Goal: Transaction & Acquisition: Purchase product/service

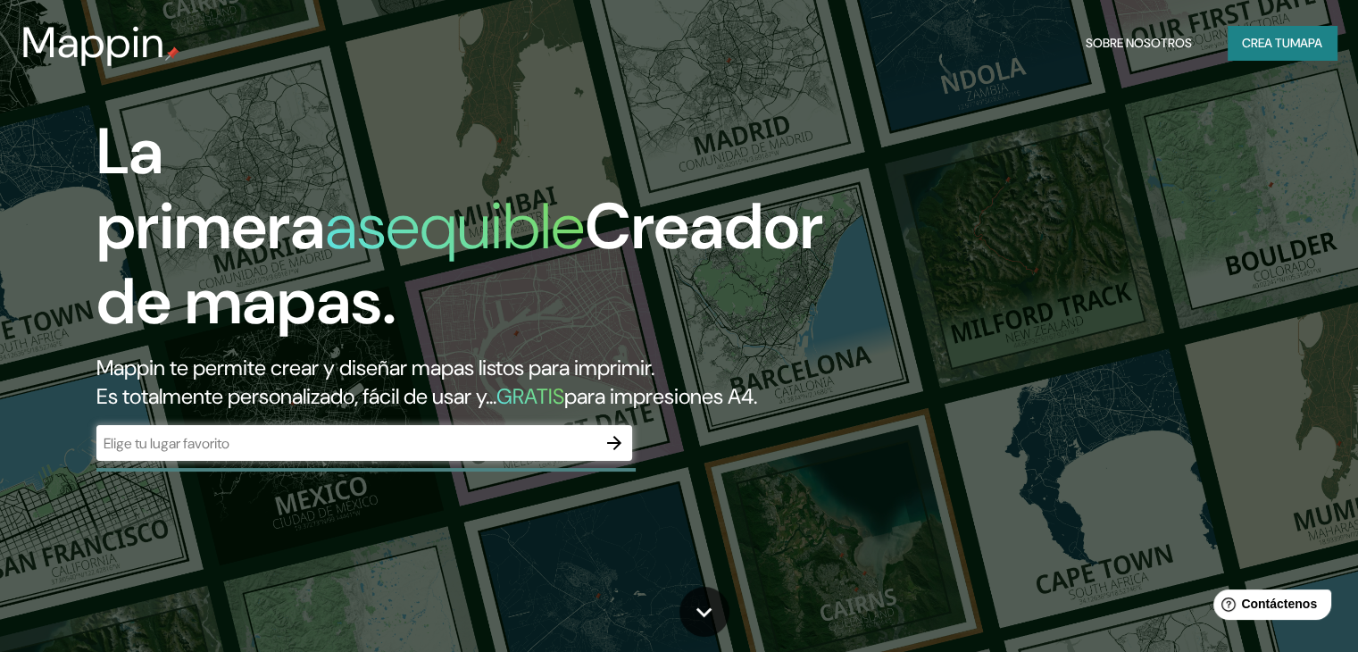
click at [358, 461] on div "​" at bounding box center [364, 443] width 536 height 36
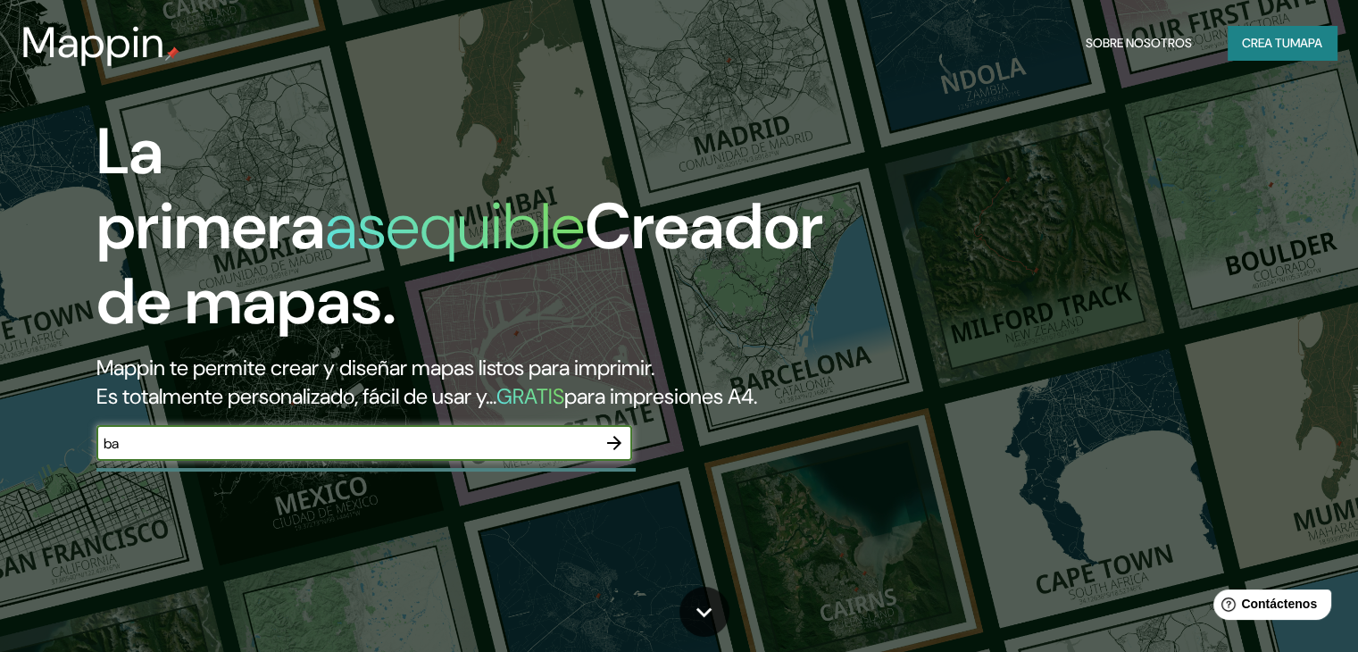
type input "b"
type input "BARRANCA [GEOGRAPHIC_DATA]"
click at [626, 461] on button "button" at bounding box center [614, 443] width 36 height 36
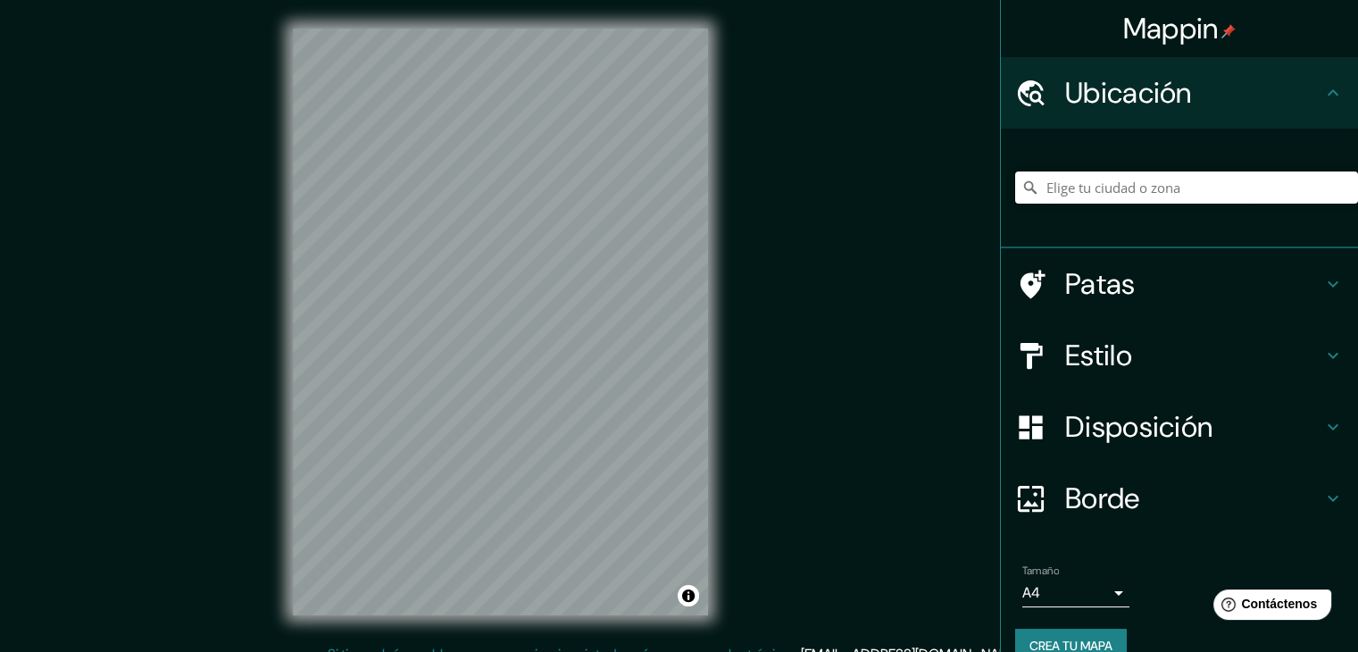
click at [1113, 197] on input "Elige tu ciudad o zona" at bounding box center [1186, 187] width 343 height 32
type input "[GEOGRAPHIC_DATA], [GEOGRAPHIC_DATA], [GEOGRAPHIC_DATA]"
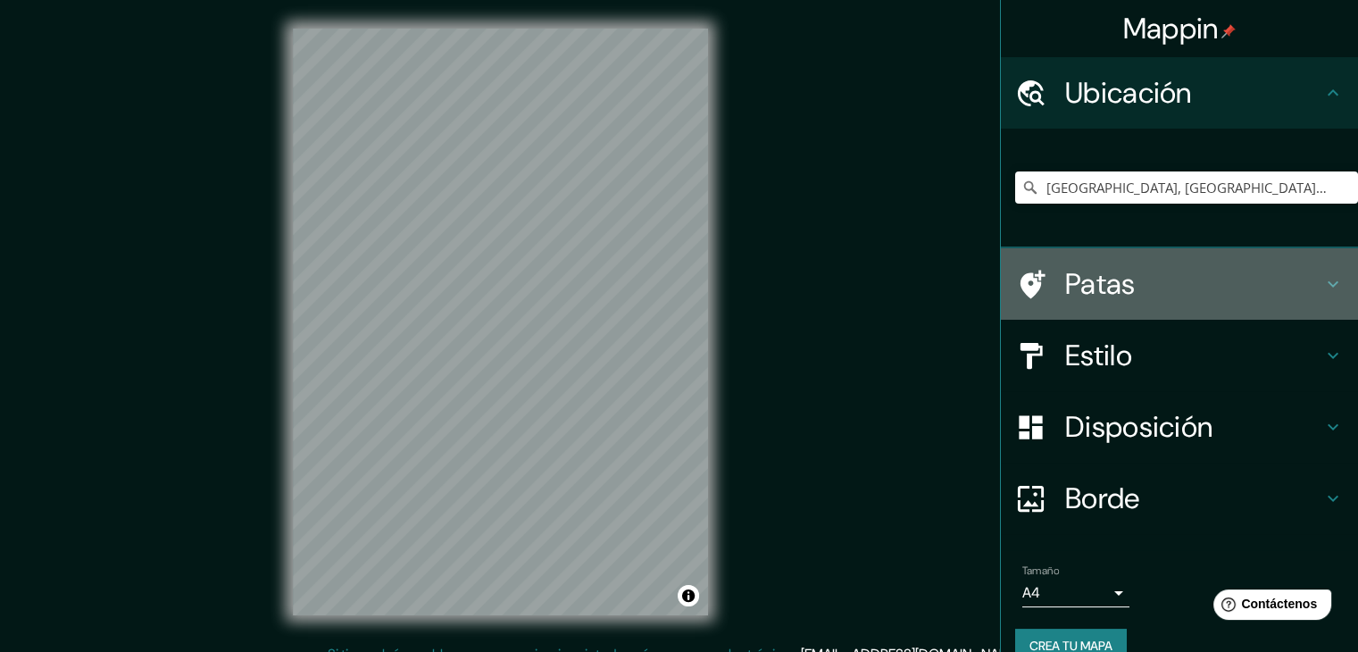
click at [1086, 289] on font "Patas" at bounding box center [1100, 283] width 71 height 37
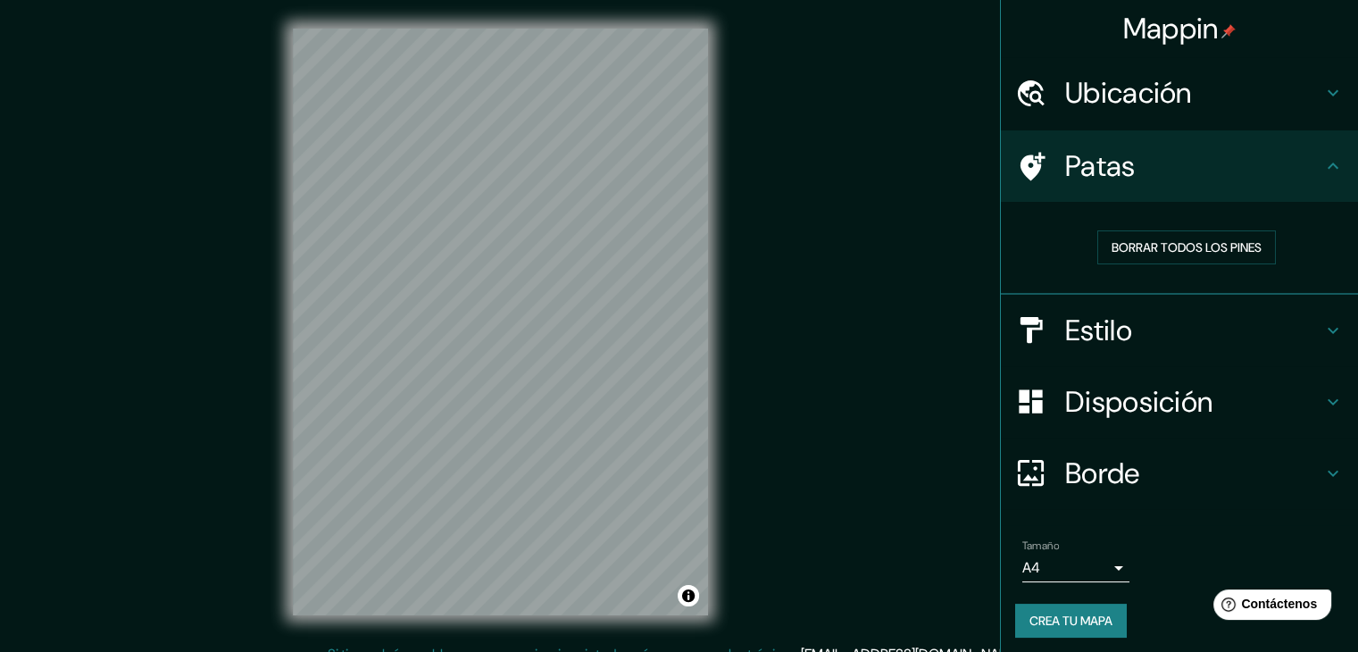
click at [1193, 332] on h4 "Estilo" at bounding box center [1193, 330] width 257 height 36
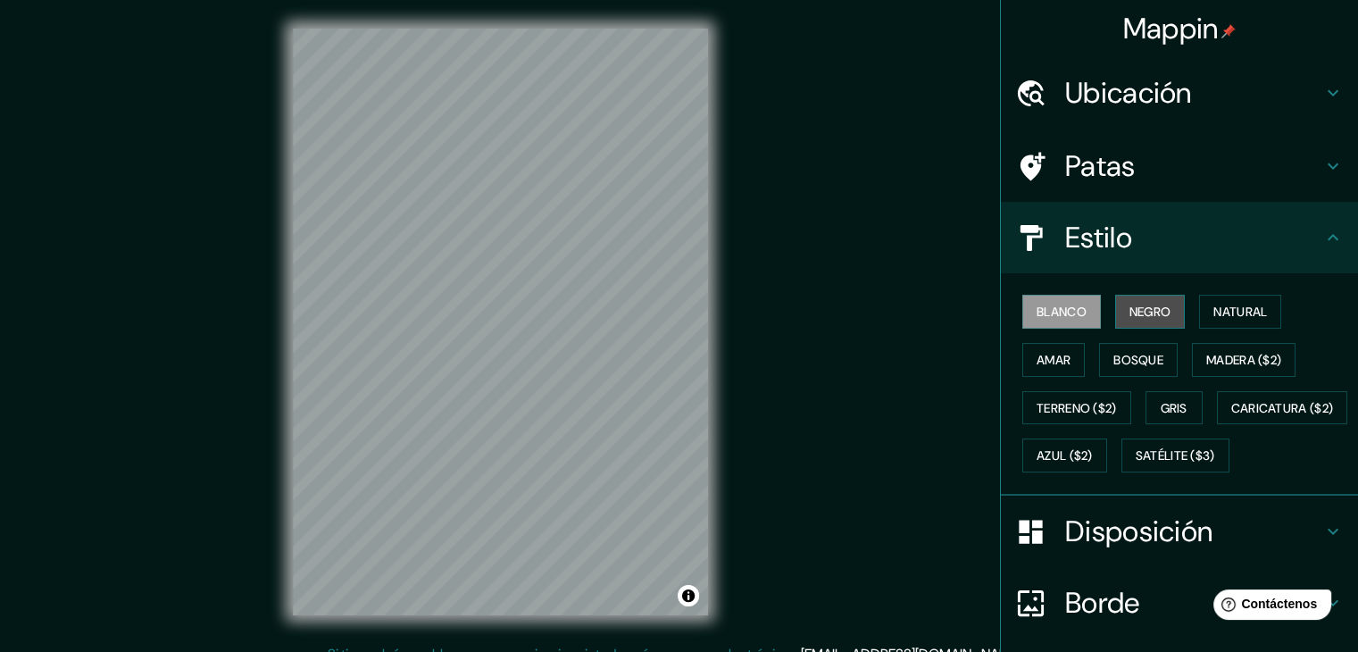
click at [1129, 310] on font "Negro" at bounding box center [1150, 311] width 42 height 16
click at [1060, 310] on font "Blanco" at bounding box center [1061, 311] width 50 height 16
click at [1059, 358] on button "Amar" at bounding box center [1053, 360] width 62 height 34
click at [1057, 315] on font "Blanco" at bounding box center [1061, 311] width 50 height 16
click at [1230, 310] on font "Natural" at bounding box center [1240, 311] width 54 height 16
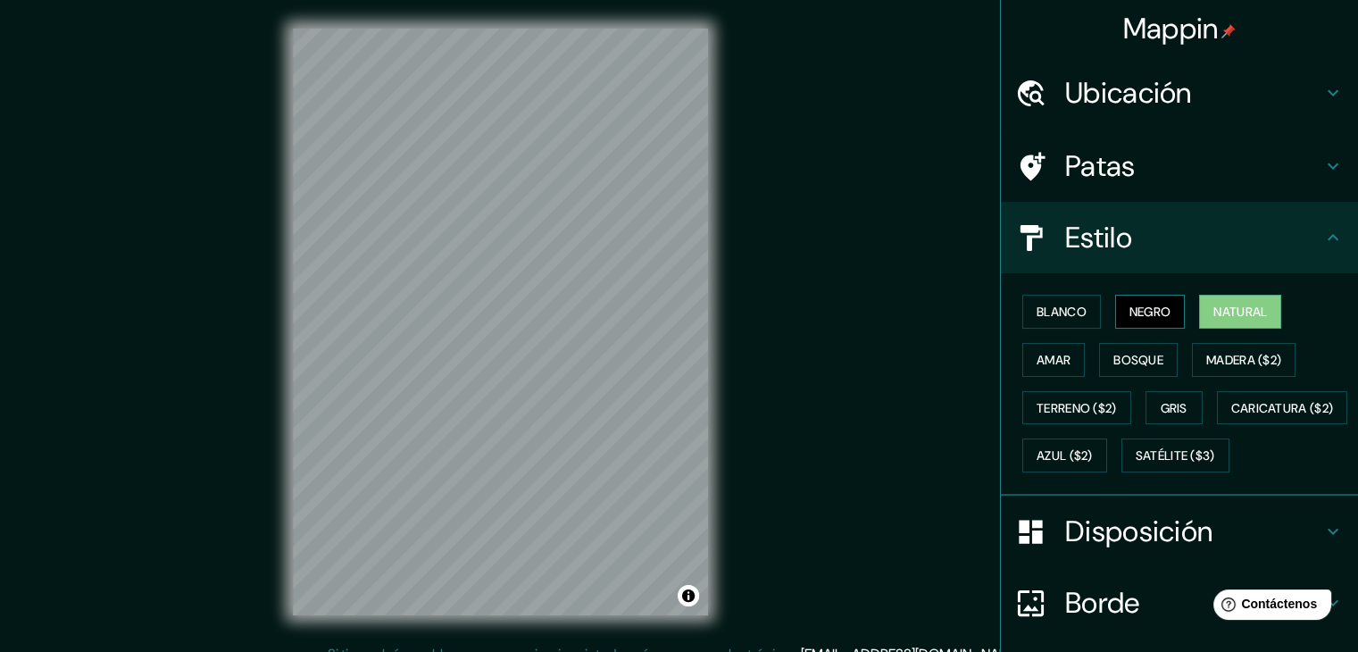
click at [1158, 310] on font "Negro" at bounding box center [1150, 311] width 42 height 16
click at [1138, 360] on font "Bosque" at bounding box center [1138, 360] width 50 height 16
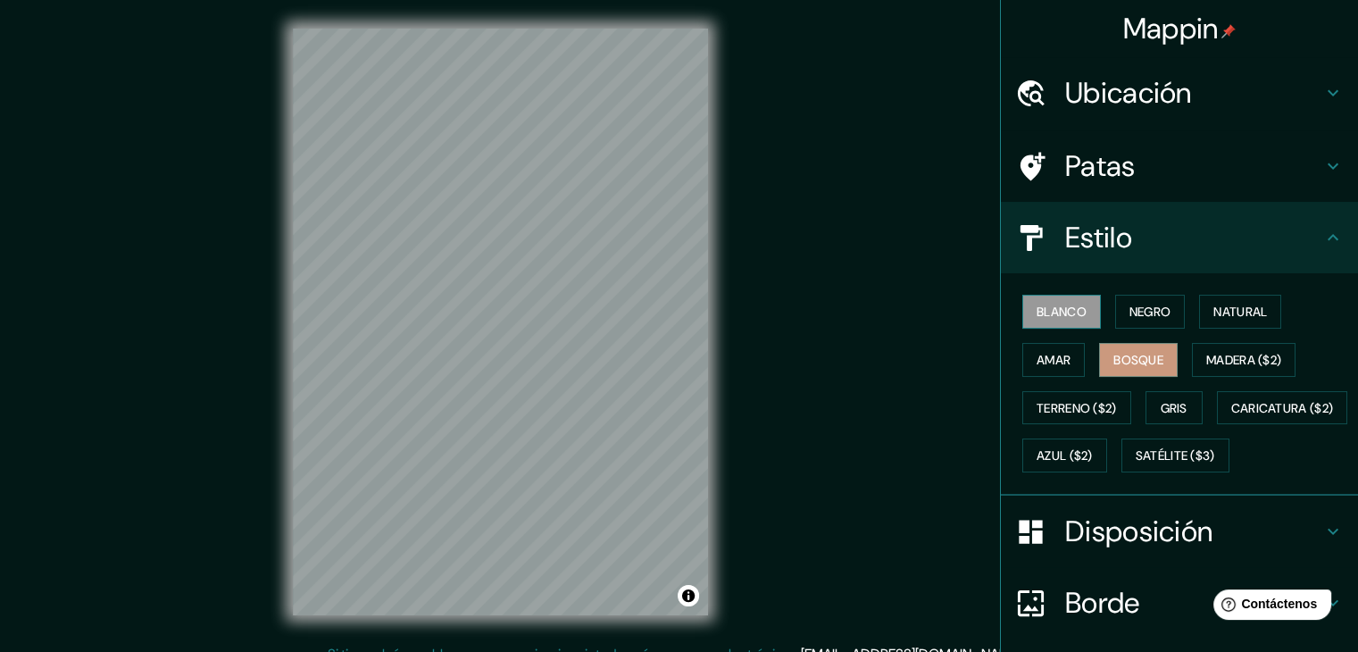
click at [1045, 312] on font "Blanco" at bounding box center [1061, 311] width 50 height 16
click at [1057, 362] on font "Amar" at bounding box center [1053, 360] width 34 height 16
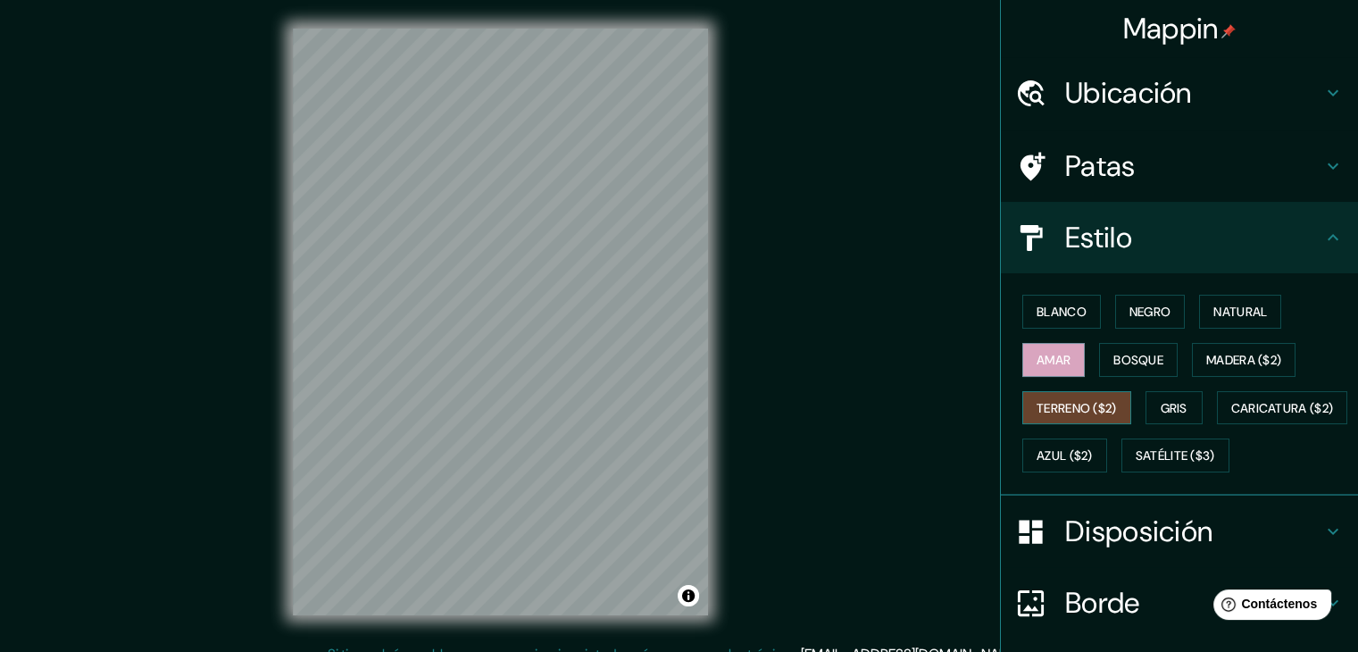
click at [1085, 392] on button "Terreno ($2)" at bounding box center [1076, 408] width 109 height 34
click at [1231, 416] on font "Caricatura ($2)" at bounding box center [1282, 408] width 103 height 16
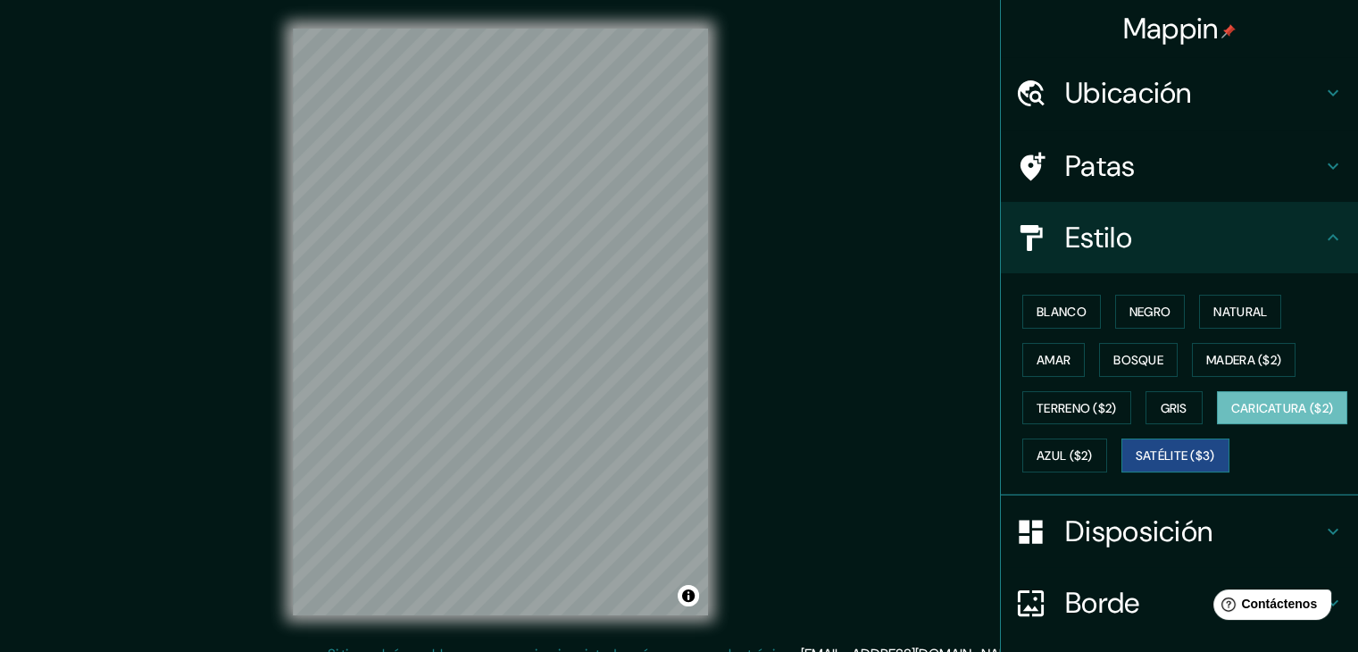
click at [1135, 464] on font "Satélite ($3)" at bounding box center [1174, 456] width 79 height 16
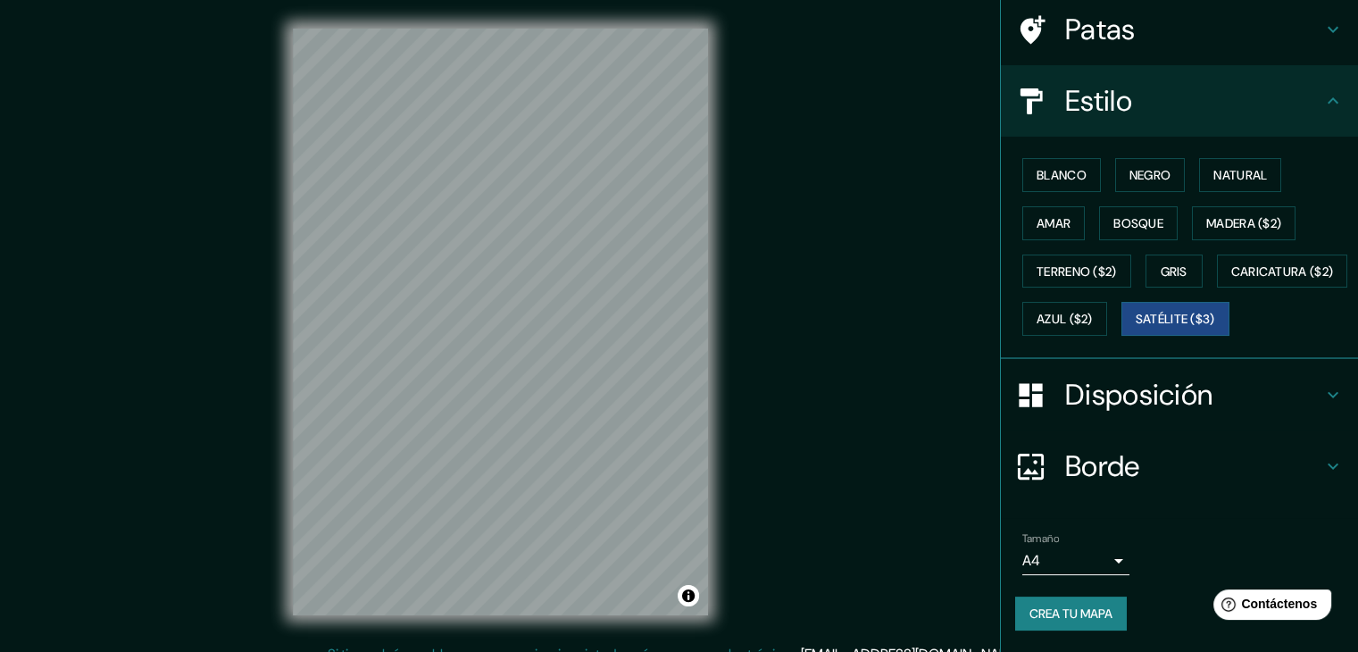
scroll to position [180, 0]
click at [1213, 167] on font "Natural" at bounding box center [1240, 175] width 54 height 16
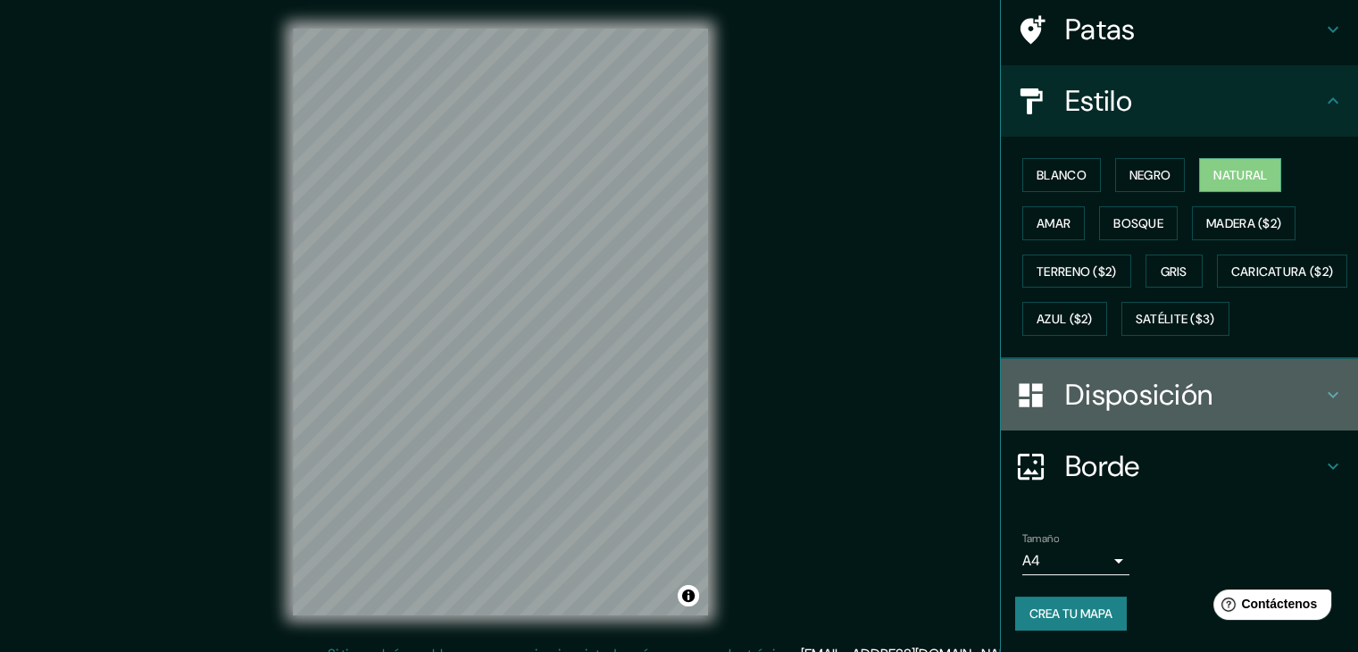
click at [1178, 394] on font "Disposición" at bounding box center [1138, 394] width 147 height 37
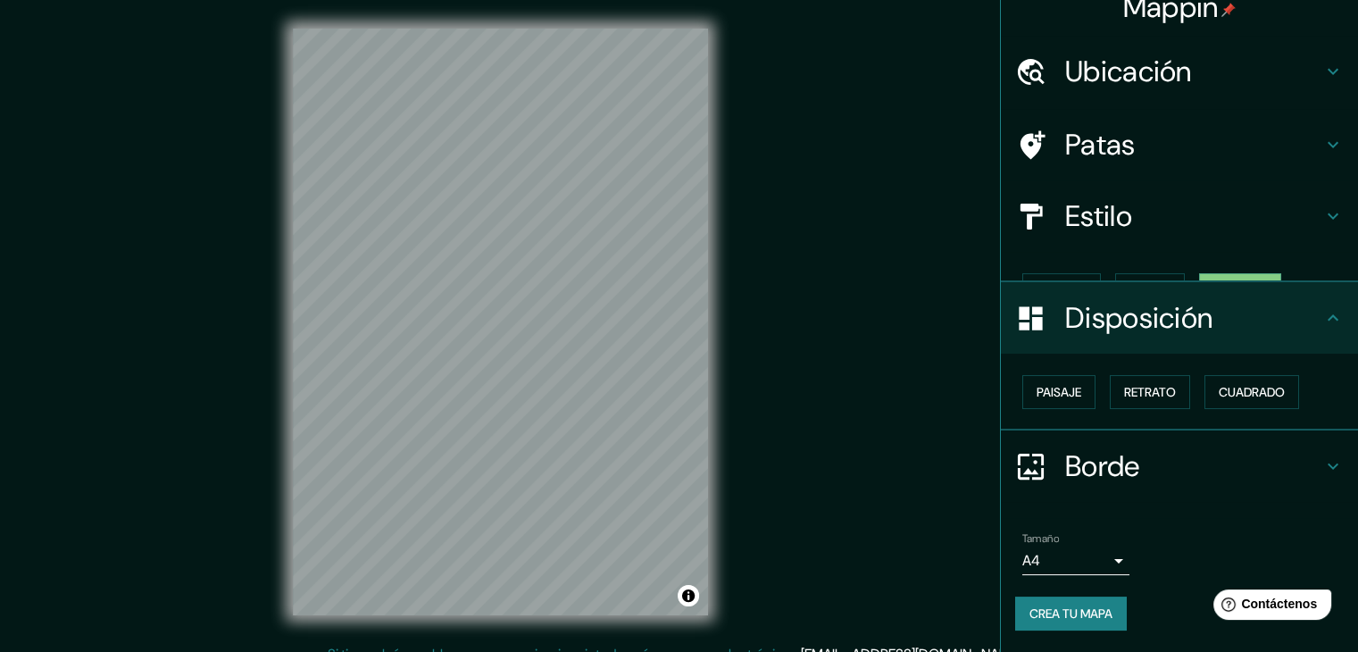
scroll to position [0, 0]
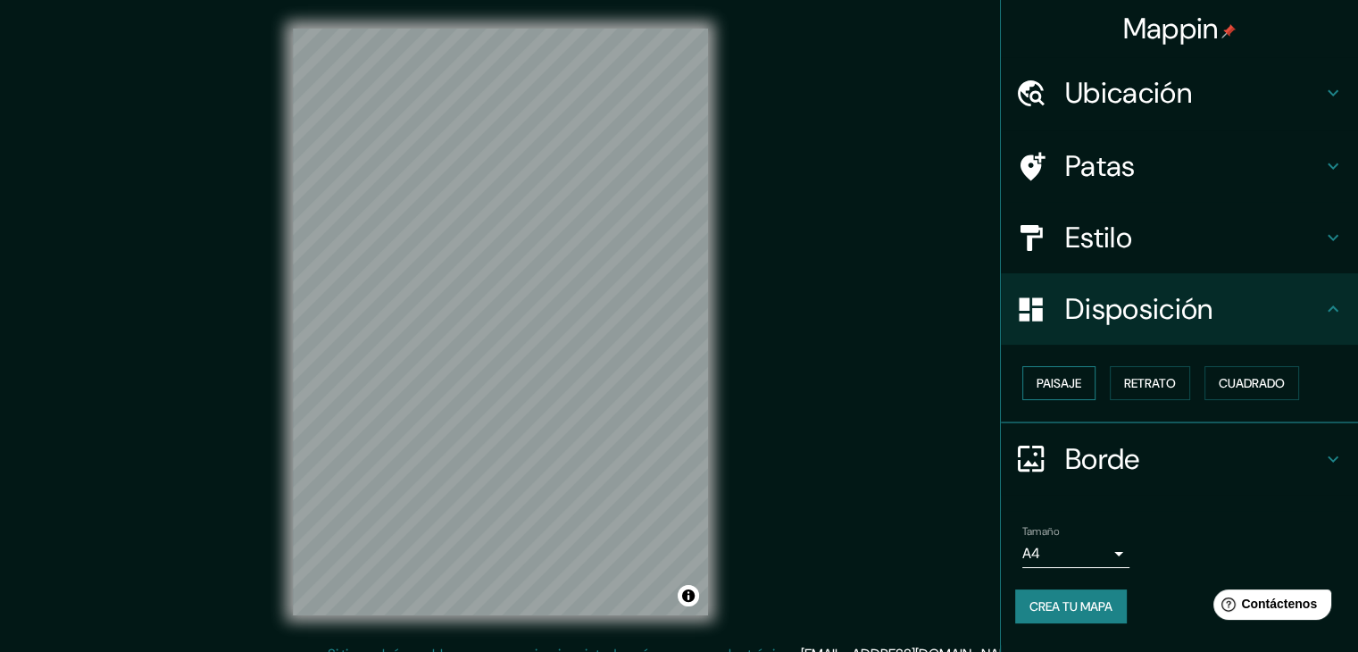
click at [1089, 384] on button "Paisaje" at bounding box center [1058, 383] width 73 height 34
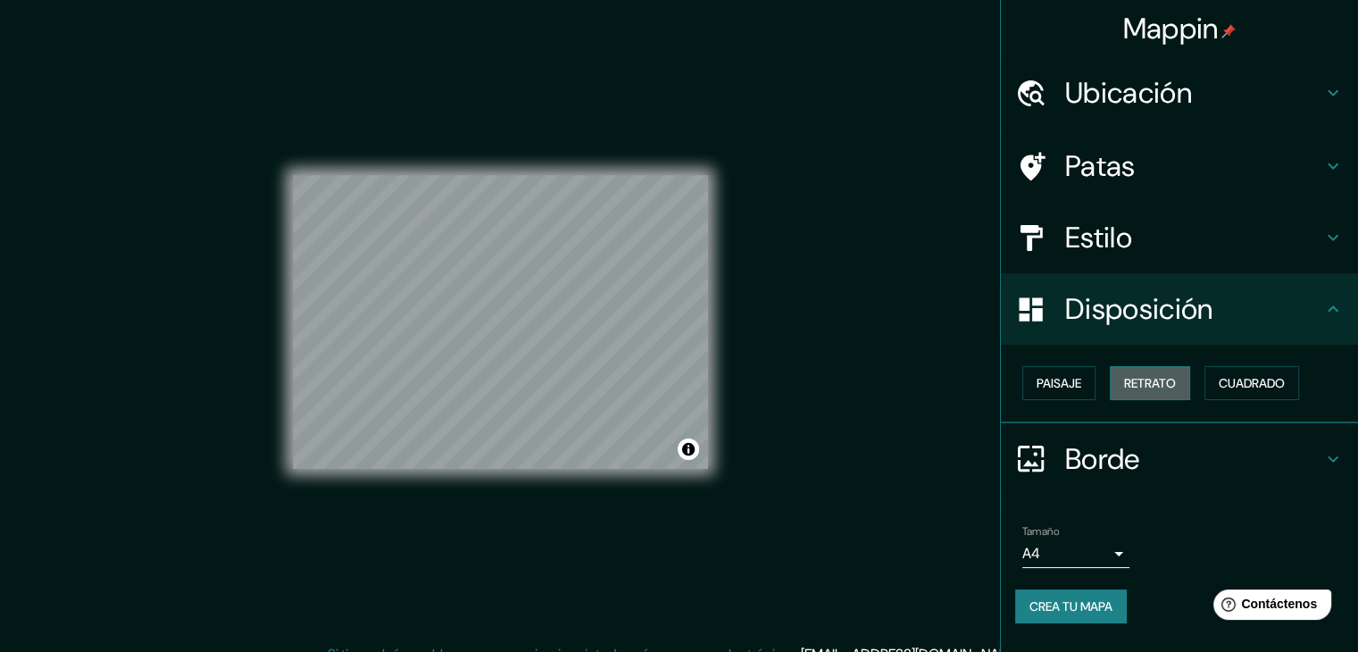
click at [1139, 378] on font "Retrato" at bounding box center [1150, 383] width 52 height 16
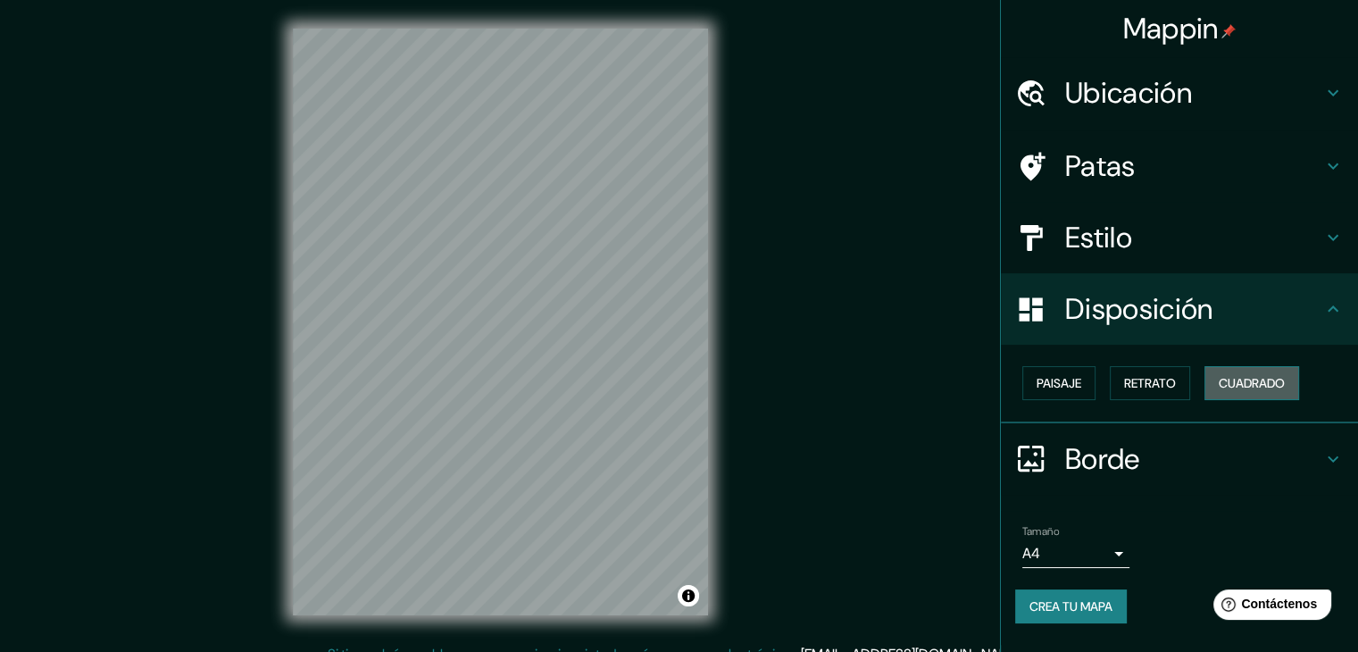
click at [1229, 378] on font "Cuadrado" at bounding box center [1251, 383] width 66 height 16
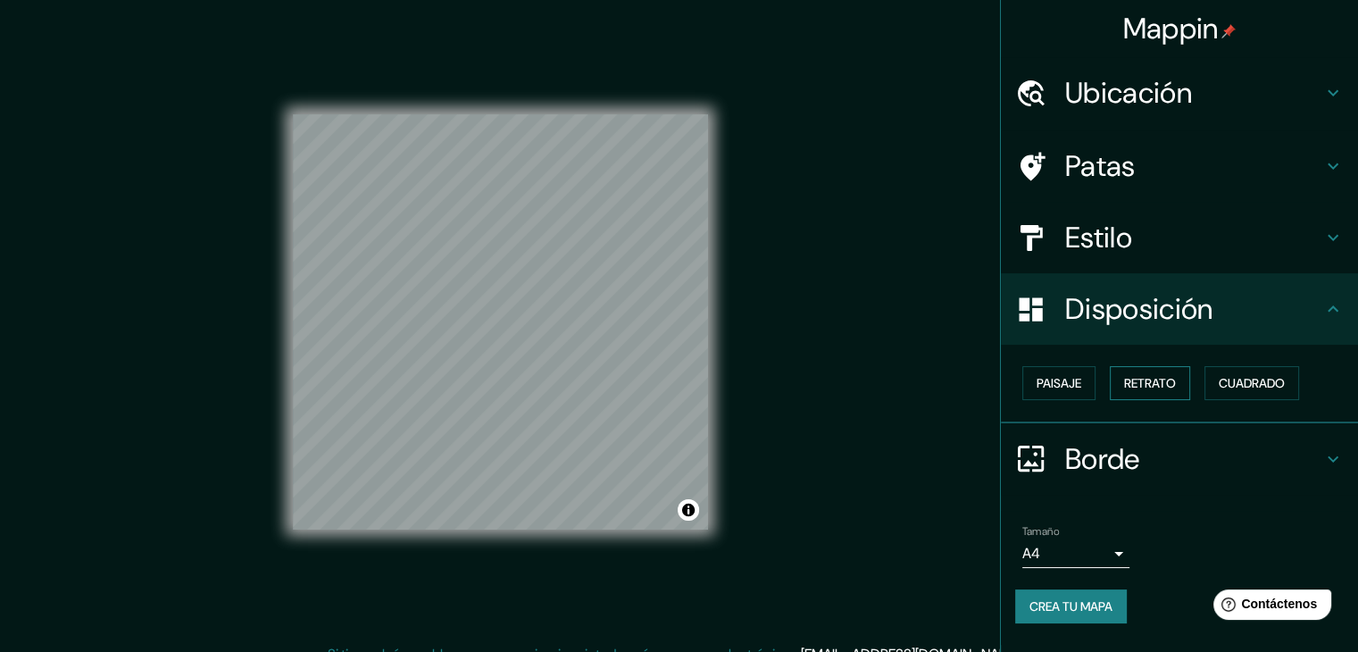
click at [1160, 371] on font "Retrato" at bounding box center [1150, 382] width 52 height 23
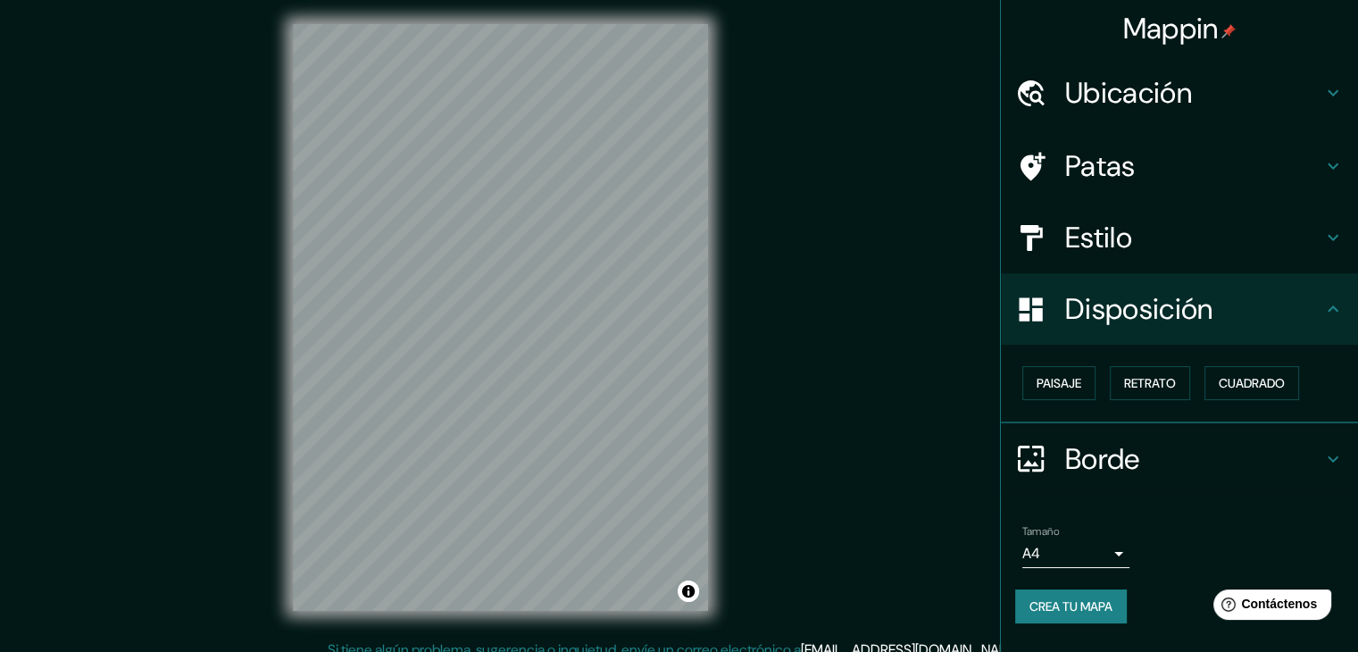
scroll to position [21, 0]
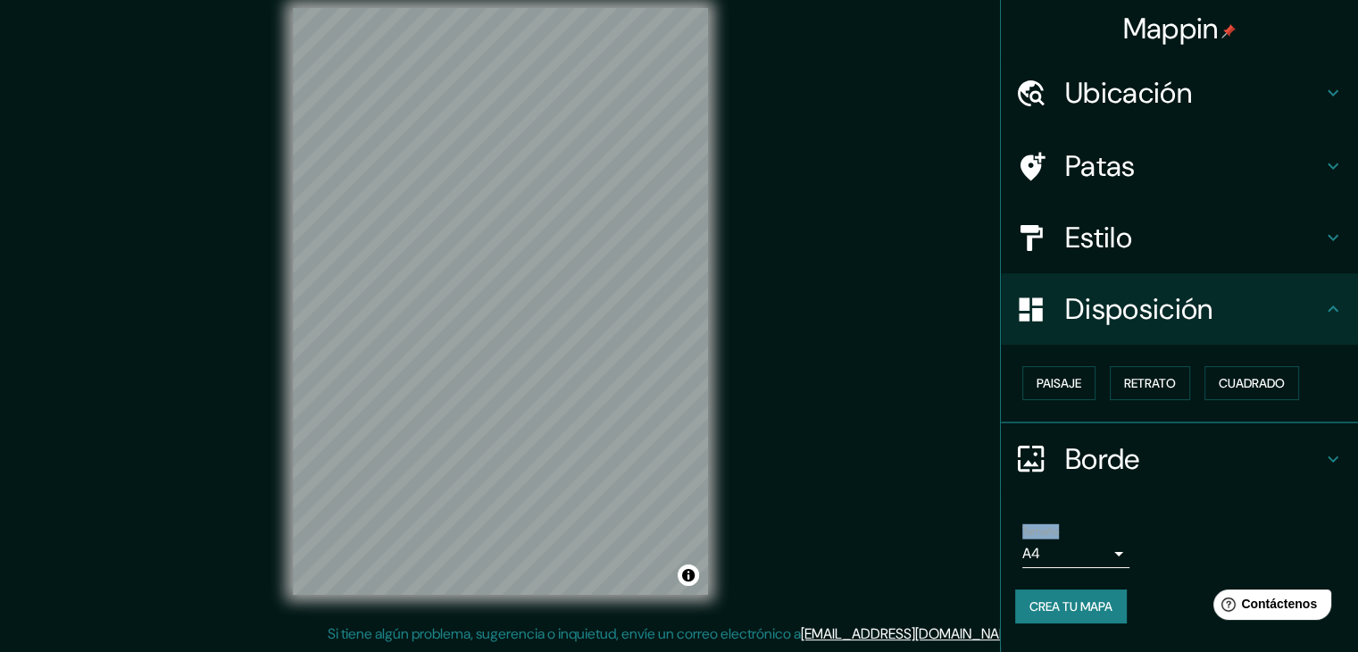
drag, startPoint x: 1133, startPoint y: 513, endPoint x: 1149, endPoint y: 485, distance: 32.8
click at [1149, 486] on ul "Ubicación Barranca, [GEOGRAPHIC_DATA], [GEOGRAPHIC_DATA] Barrancabermeja [GEOGR…" at bounding box center [1179, 350] width 357 height 587
click at [1114, 176] on font "Patas" at bounding box center [1100, 165] width 71 height 37
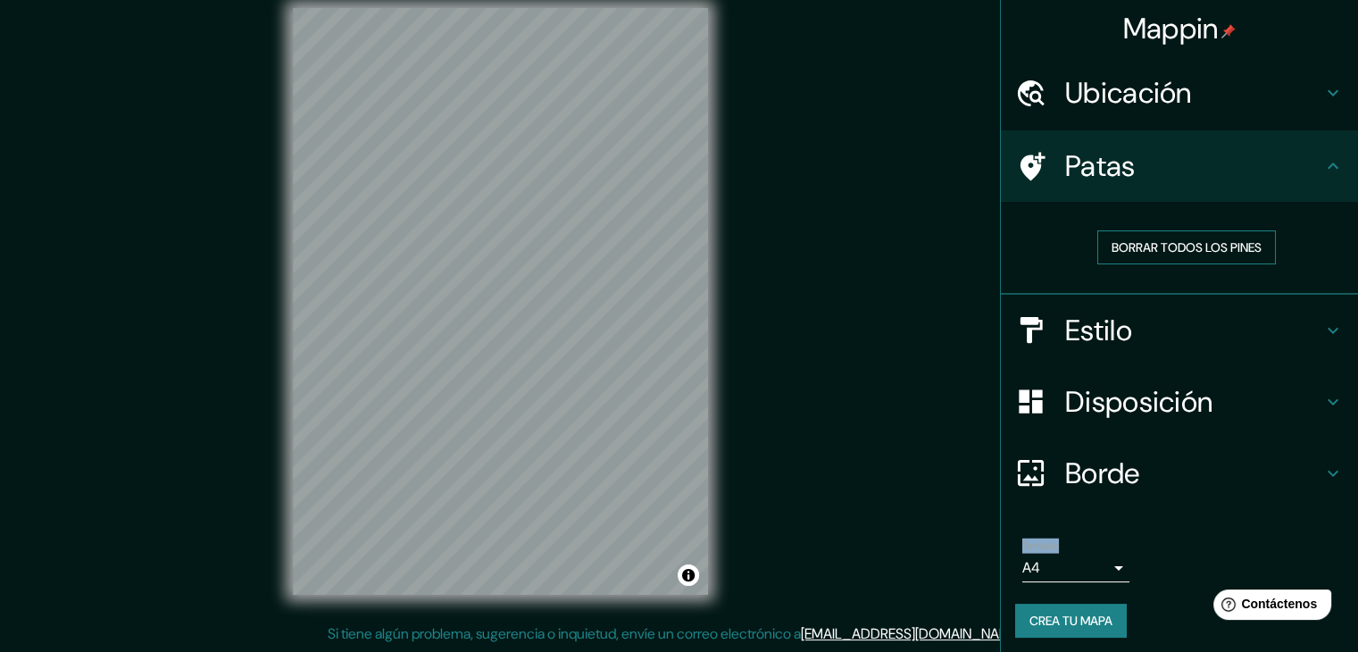
click at [1178, 250] on font "Borrar todos los pines" at bounding box center [1186, 247] width 150 height 16
click at [1184, 79] on h4 "Ubicación" at bounding box center [1193, 93] width 257 height 36
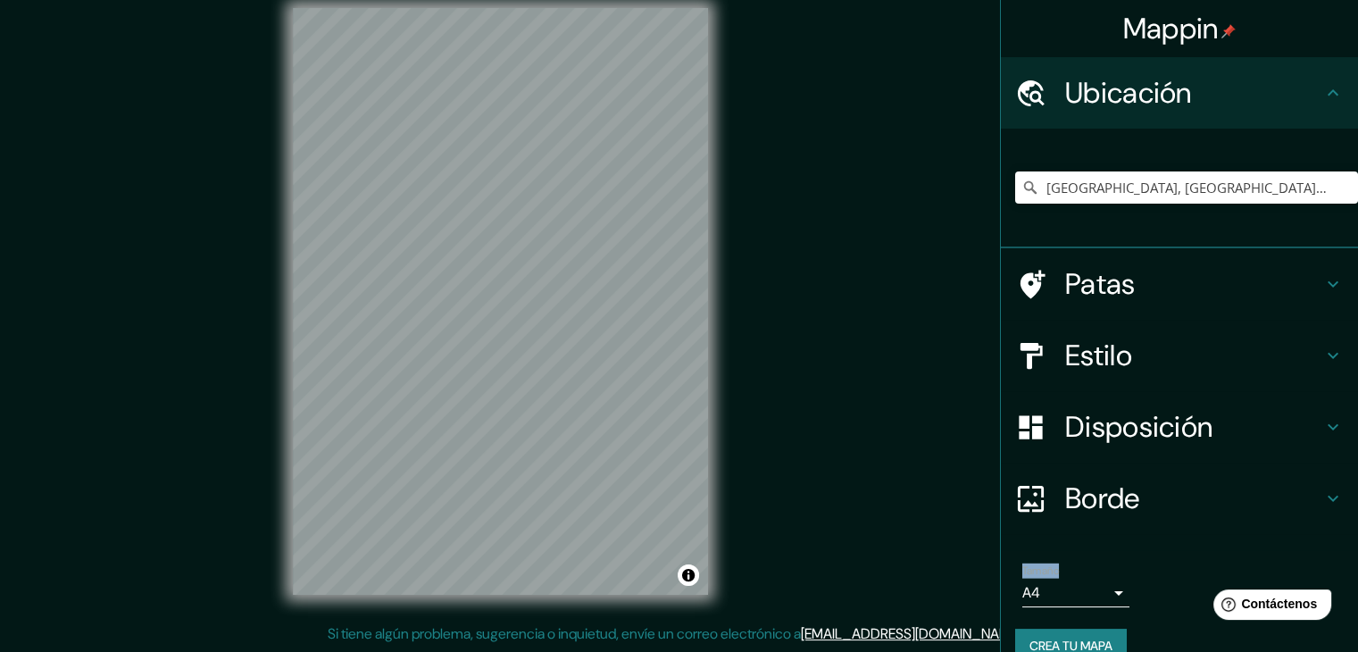
click at [1122, 348] on h4 "Estilo" at bounding box center [1193, 355] width 257 height 36
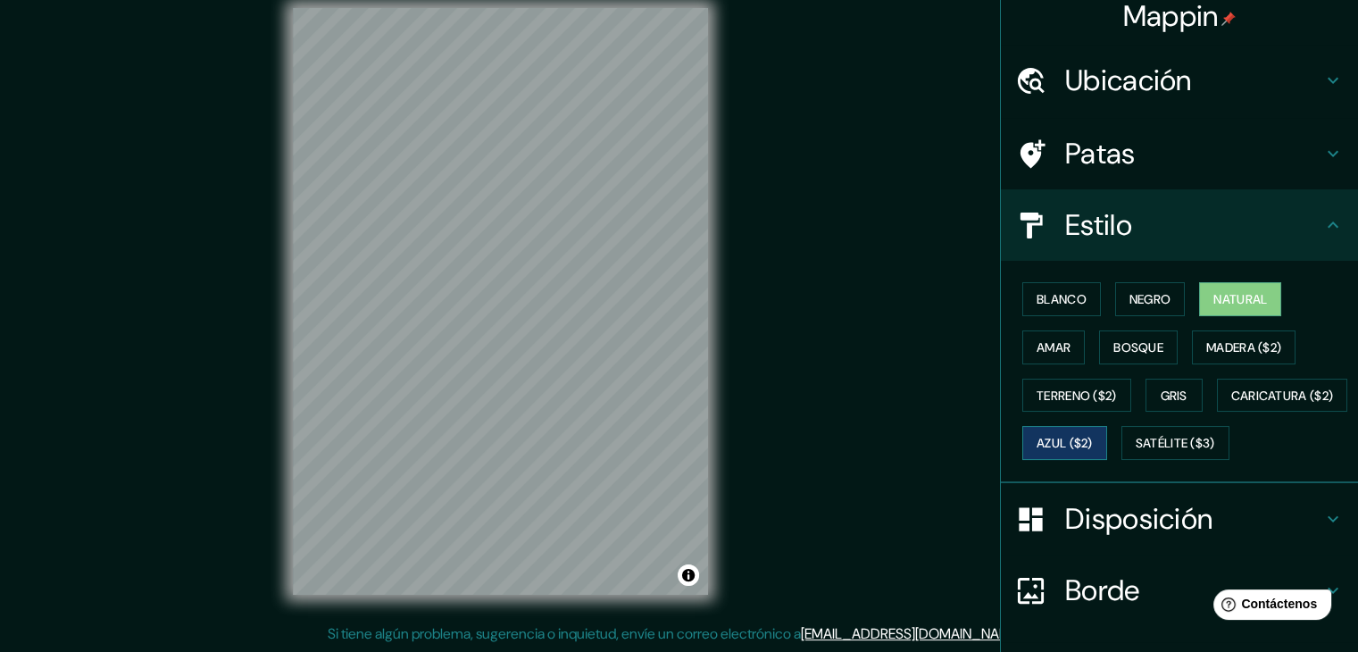
scroll to position [0, 0]
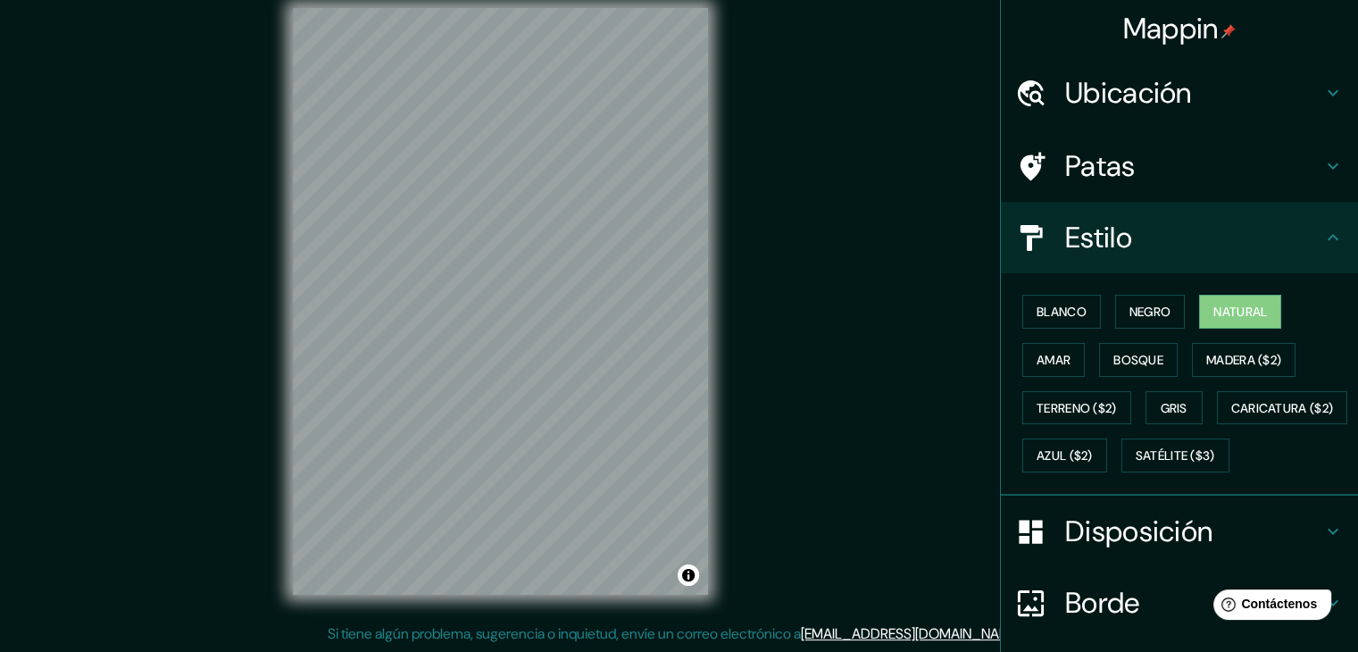
click at [1232, 107] on h4 "Ubicación" at bounding box center [1193, 93] width 257 height 36
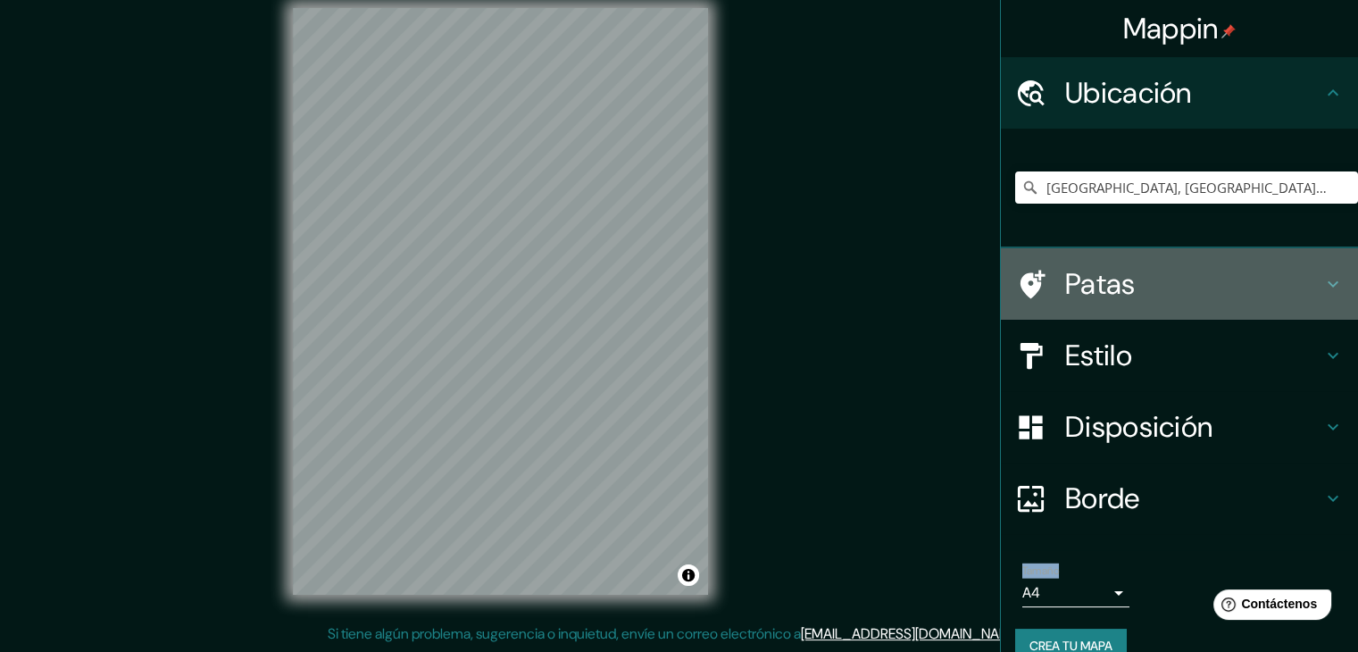
click at [1181, 294] on h4 "Patas" at bounding box center [1193, 284] width 257 height 36
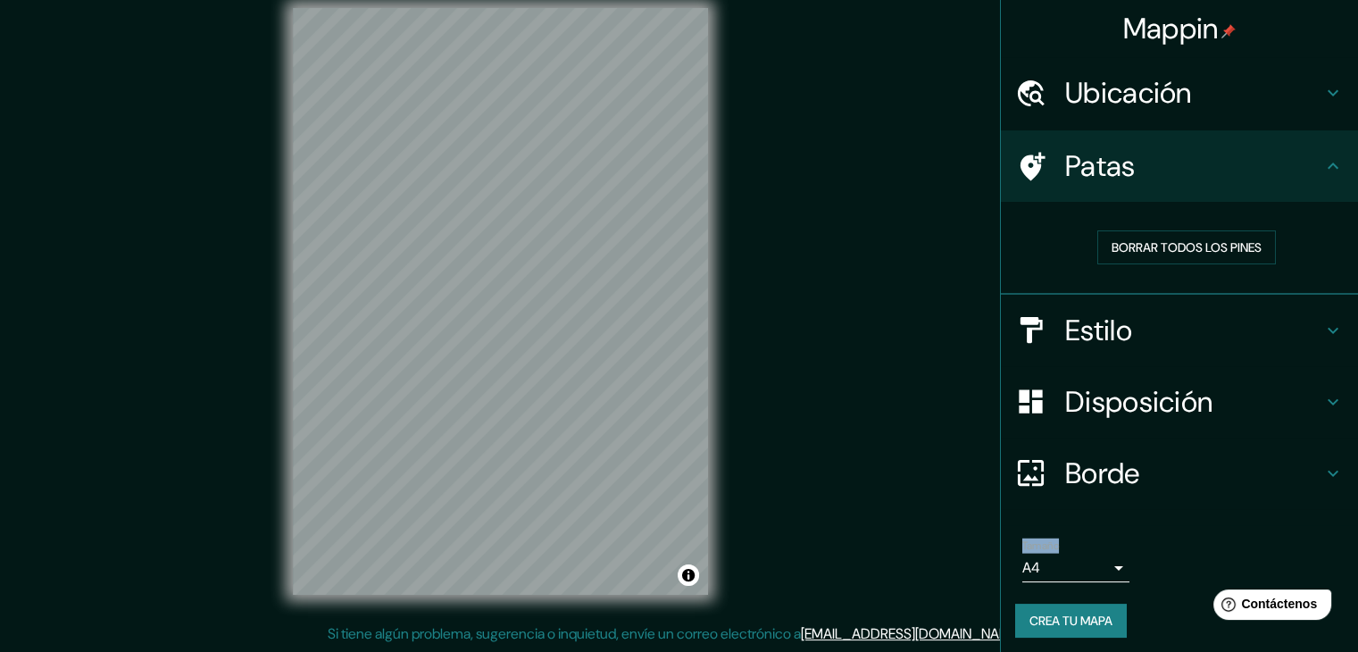
click at [1168, 173] on h4 "Patas" at bounding box center [1193, 166] width 257 height 36
click at [1322, 166] on icon at bounding box center [1332, 165] width 21 height 21
click at [1193, 330] on h4 "Estilo" at bounding box center [1193, 330] width 257 height 36
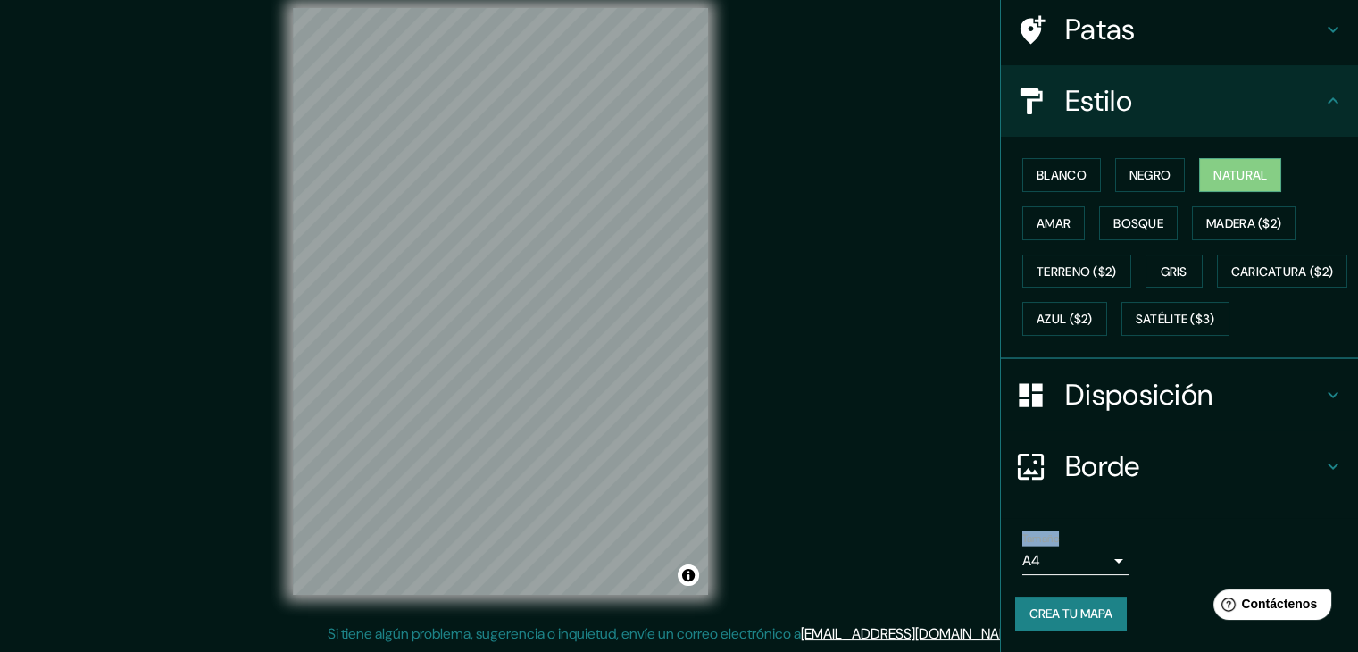
click at [1197, 408] on font "Disposición" at bounding box center [1138, 394] width 147 height 37
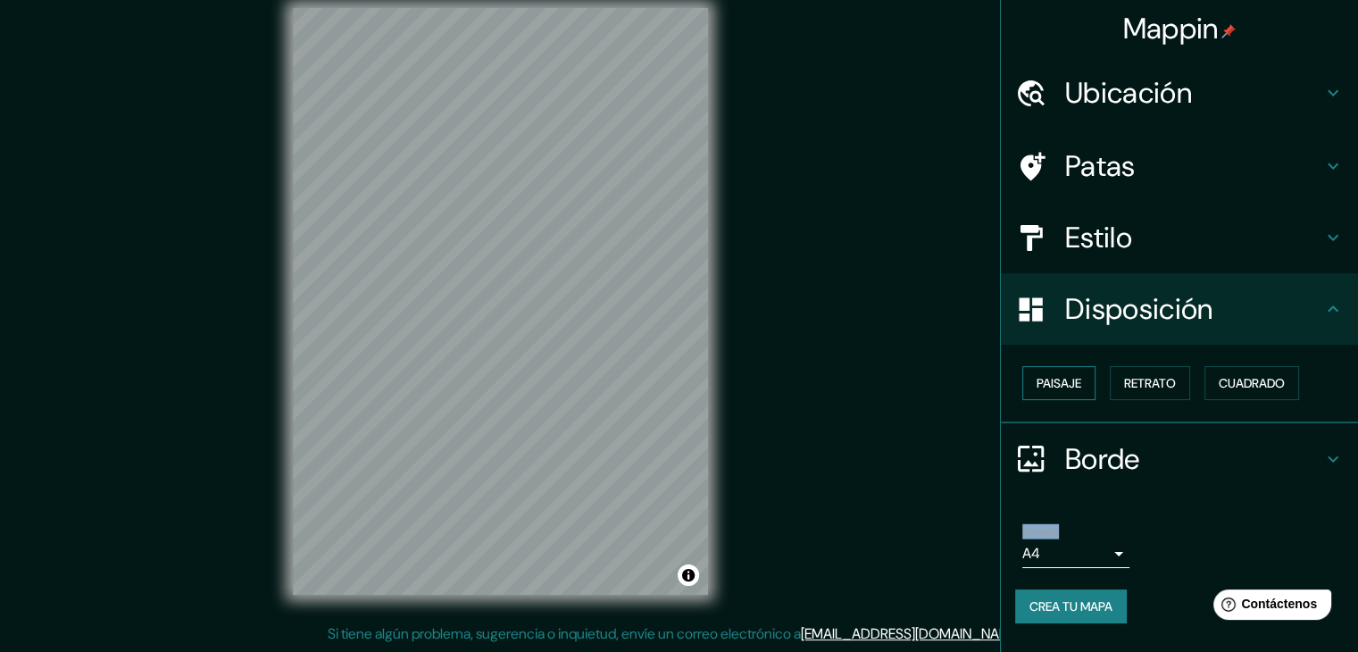
click at [1081, 382] on font "Paisaje" at bounding box center [1058, 383] width 45 height 16
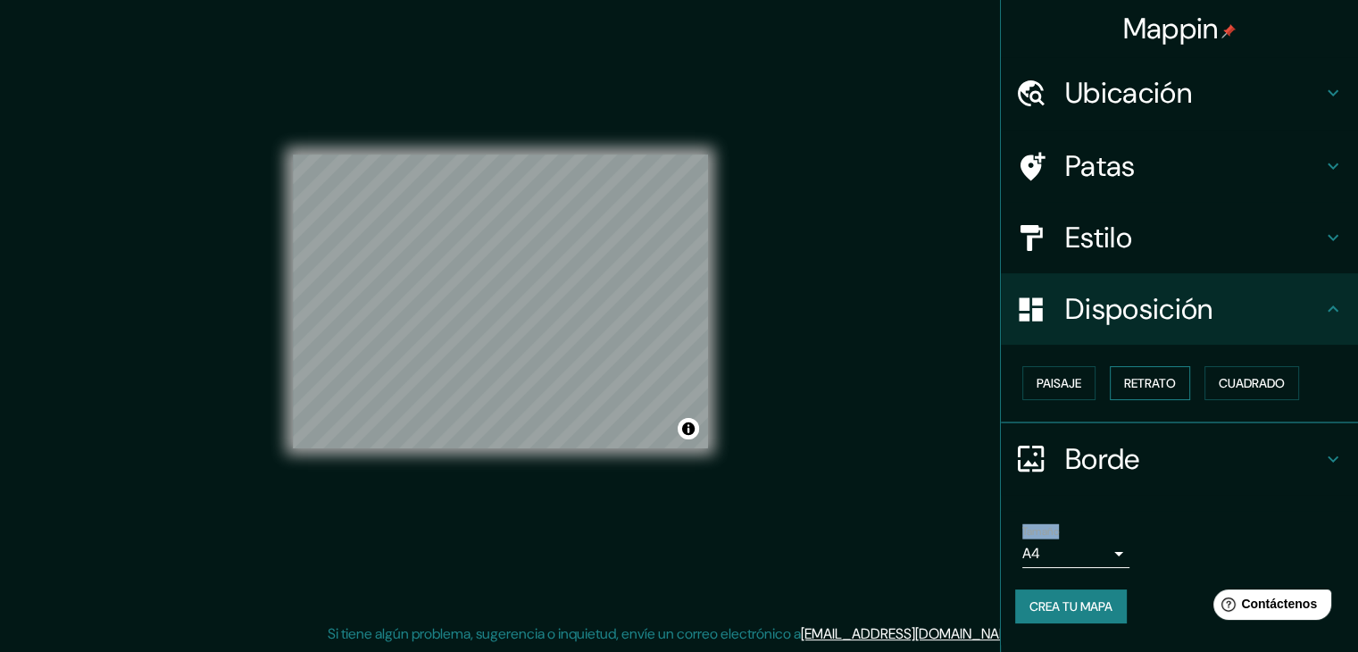
click at [1142, 380] on font "Retrato" at bounding box center [1150, 383] width 52 height 16
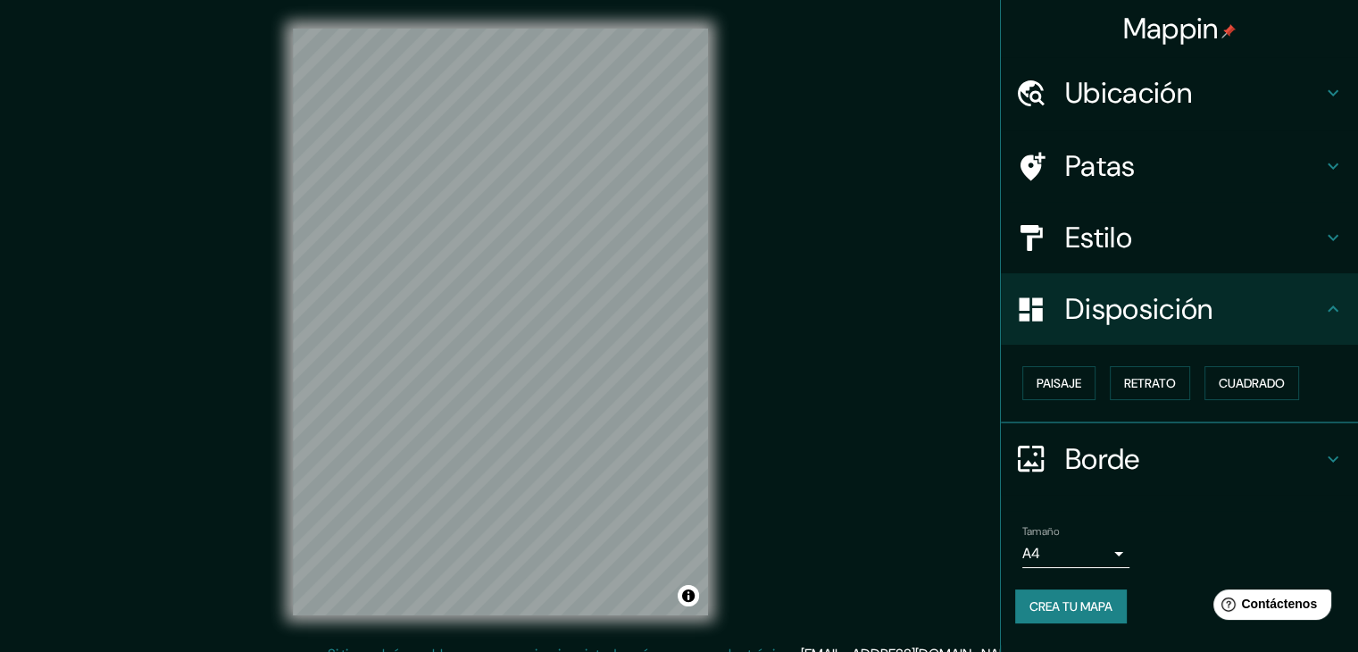
click at [1207, 40] on font "Mappin" at bounding box center [1171, 28] width 96 height 37
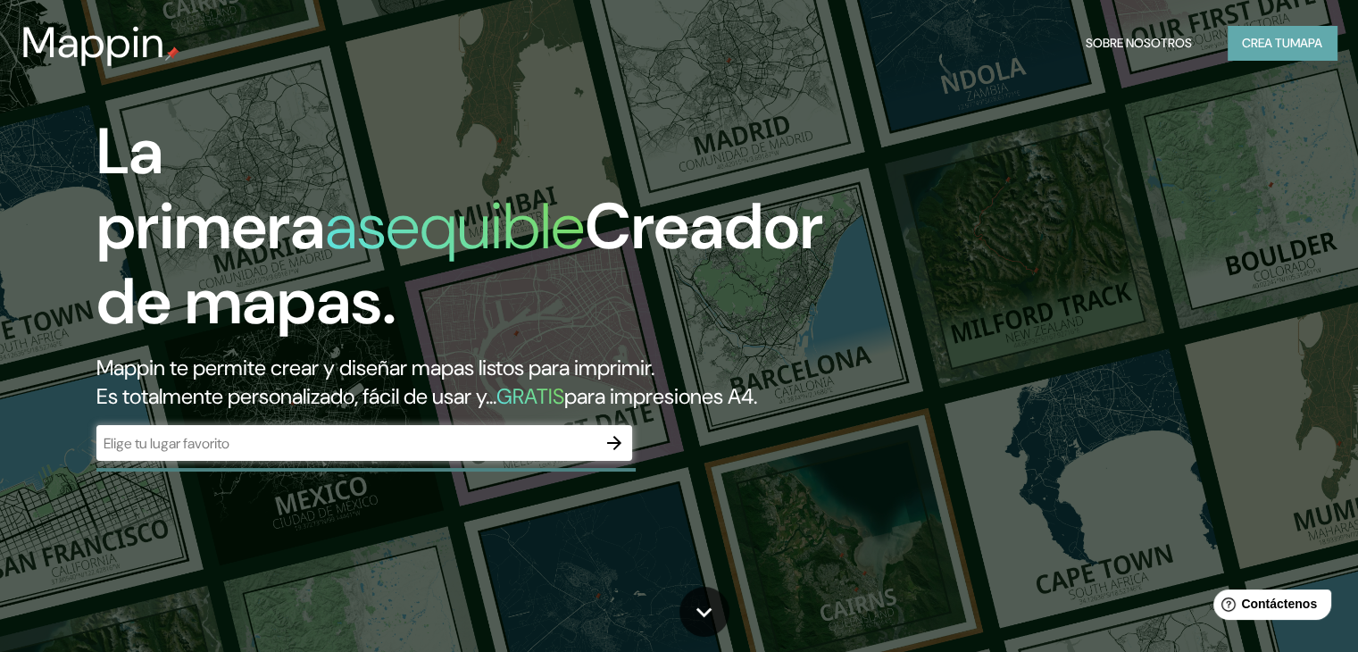
click at [1248, 43] on font "Crea tu" at bounding box center [1266, 43] width 48 height 16
